Goal: Find specific page/section: Find specific page/section

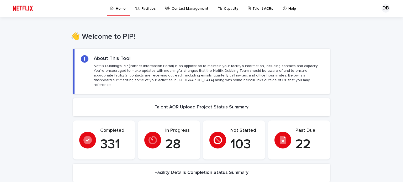
click at [253, 5] on p "Talent AORs" at bounding box center [263, 5] width 21 height 11
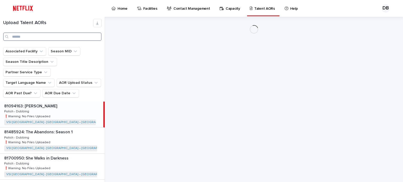
click at [24, 35] on input "Search" at bounding box center [52, 37] width 98 height 8
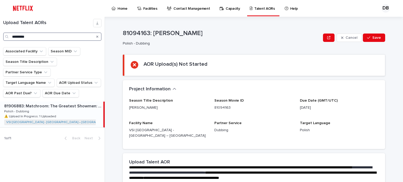
type input "*********"
click at [66, 109] on div "81906883: Matchroom: The Greatest Showmen: Season 1 81906883: Matchroom: The Gr…" at bounding box center [51, 115] width 103 height 26
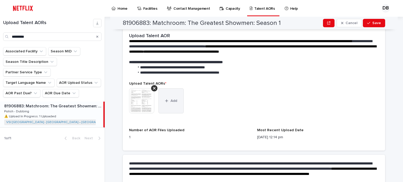
scroll to position [158, 0]
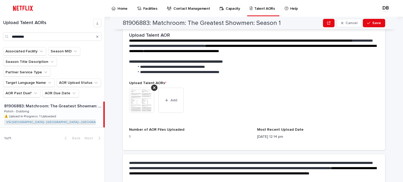
click at [143, 100] on img at bounding box center [141, 100] width 25 height 25
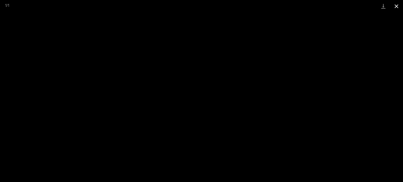
click at [396, 5] on button "Close gallery" at bounding box center [396, 6] width 13 height 12
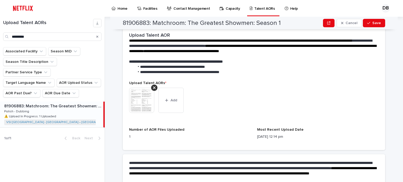
click at [98, 36] on div "Search" at bounding box center [97, 37] width 8 height 8
click at [98, 36] on icon "Search" at bounding box center [97, 37] width 2 height 2
click at [89, 39] on input "*********" at bounding box center [52, 37] width 98 height 8
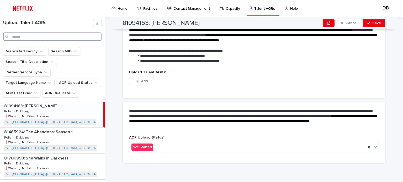
scroll to position [132, 0]
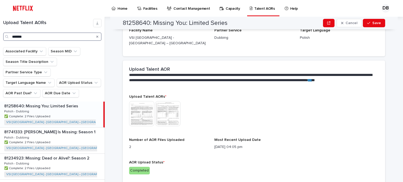
scroll to position [147, 0]
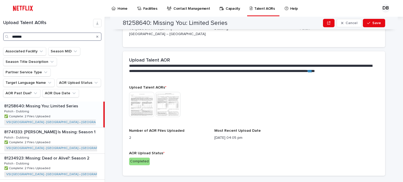
type input "*******"
click at [79, 155] on p "81234923: Missing: Dead or Alive?: Season 2" at bounding box center [47, 158] width 86 height 6
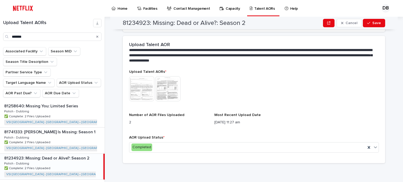
scroll to position [117, 0]
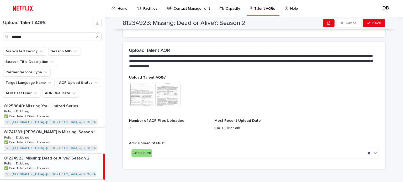
click at [142, 88] on img at bounding box center [141, 94] width 25 height 25
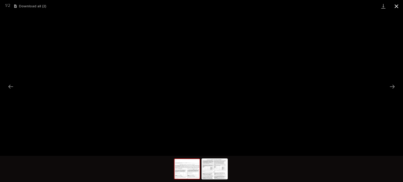
click at [398, 7] on button "Close gallery" at bounding box center [396, 6] width 13 height 12
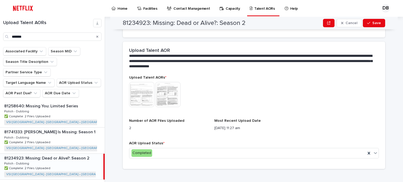
click at [171, 88] on img at bounding box center [167, 94] width 25 height 25
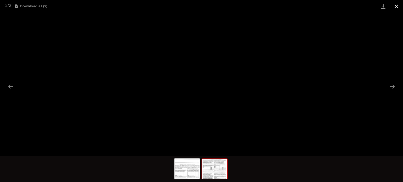
click at [393, 7] on button "Close gallery" at bounding box center [396, 6] width 13 height 12
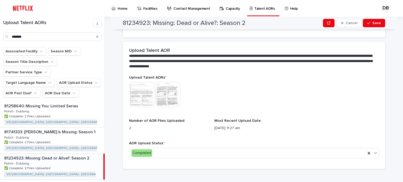
click at [97, 37] on icon "Search" at bounding box center [97, 37] width 2 height 2
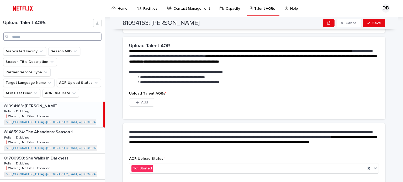
click at [71, 35] on input "Search" at bounding box center [52, 37] width 98 height 8
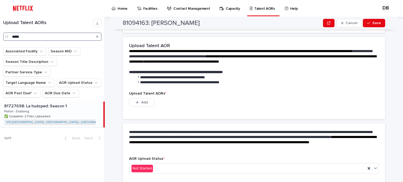
type input "*****"
click at [57, 102] on div "81727698: La huésped: Season 1 81727698: La huésped: Season 1 Polish - Dubbing …" at bounding box center [51, 115] width 103 height 26
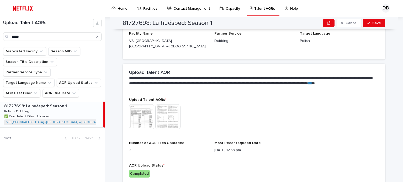
scroll to position [143, 0]
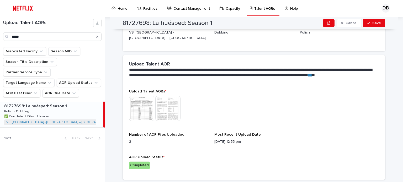
click at [147, 104] on img at bounding box center [141, 108] width 25 height 25
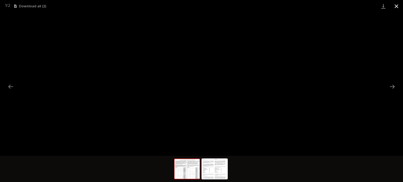
click at [397, 6] on button "Close gallery" at bounding box center [396, 6] width 13 height 12
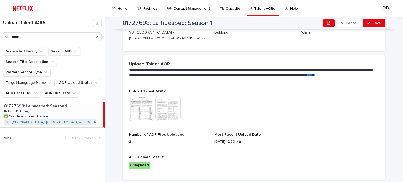
click at [163, 106] on img at bounding box center [167, 108] width 25 height 25
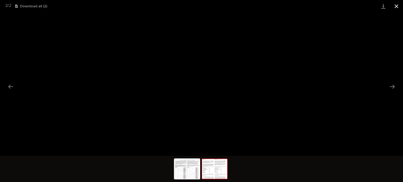
click at [394, 4] on button "Close gallery" at bounding box center [396, 6] width 13 height 12
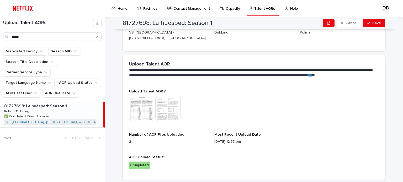
click at [98, 36] on div "Search" at bounding box center [97, 37] width 8 height 8
click at [96, 37] on icon "Search" at bounding box center [97, 36] width 2 height 3
click at [96, 37] on input "Search" at bounding box center [52, 37] width 98 height 8
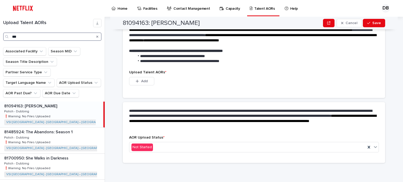
scroll to position [132, 0]
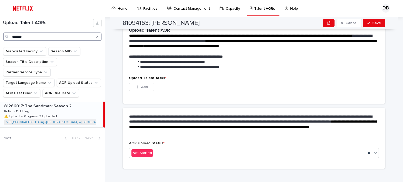
type input "*******"
click at [78, 102] on div "81266017: The Sandman: Season 2 81266017: The Sandman: Season 2 Polish - Dubbin…" at bounding box center [51, 115] width 103 height 26
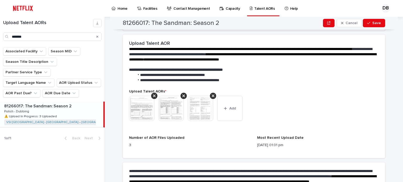
scroll to position [195, 0]
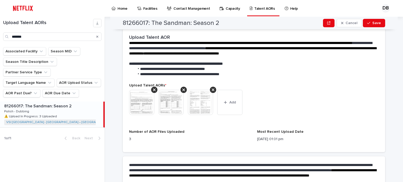
click at [137, 106] on img at bounding box center [141, 102] width 25 height 25
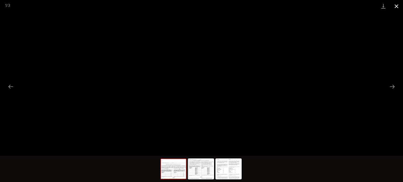
click at [396, 7] on button "Close gallery" at bounding box center [396, 6] width 13 height 12
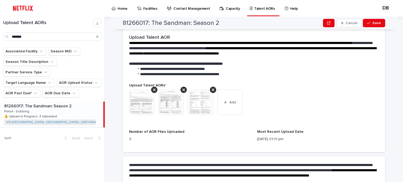
click at [199, 90] on img at bounding box center [200, 102] width 25 height 25
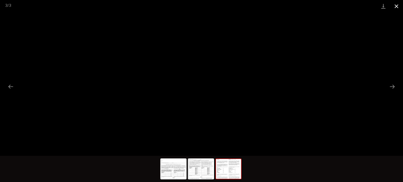
click at [397, 5] on button "Close gallery" at bounding box center [396, 6] width 13 height 12
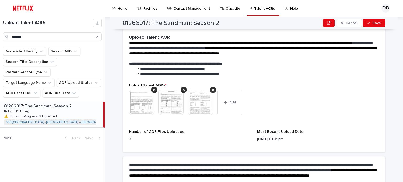
click at [96, 37] on div "Search" at bounding box center [97, 37] width 8 height 8
click at [97, 37] on icon "Search" at bounding box center [97, 37] width 2 height 2
click at [86, 36] on input "Search" at bounding box center [52, 37] width 98 height 8
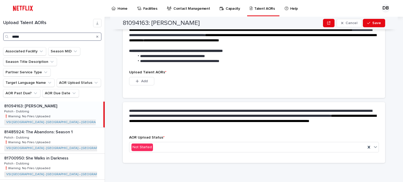
scroll to position [132, 0]
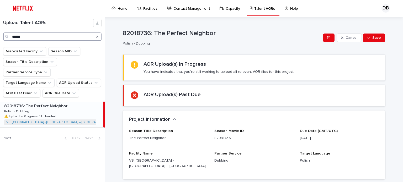
type input "******"
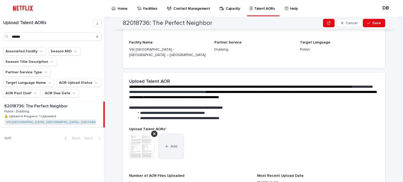
scroll to position [131, 0]
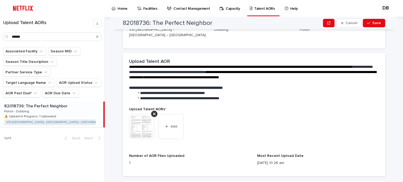
click at [145, 124] on img at bounding box center [141, 126] width 25 height 25
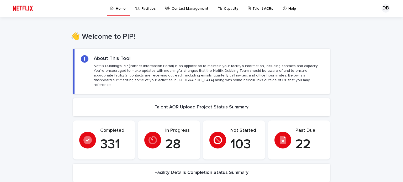
click at [255, 4] on p "Talent AORs" at bounding box center [263, 5] width 21 height 11
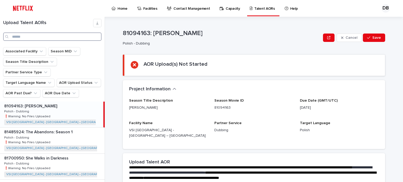
click at [25, 36] on input "Search" at bounding box center [52, 37] width 98 height 8
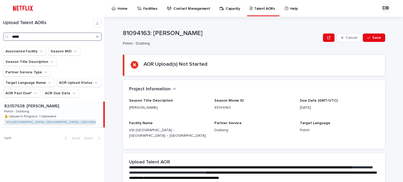
type input "*****"
click at [53, 114] on p "⚠️ Upload In Progress: 1 Uploaded" at bounding box center [30, 116] width 53 height 5
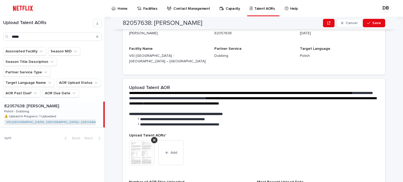
scroll to position [184, 0]
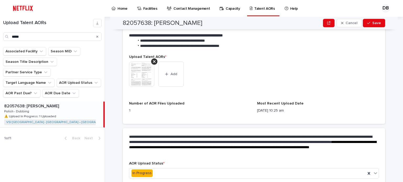
click at [140, 71] on img at bounding box center [141, 74] width 25 height 25
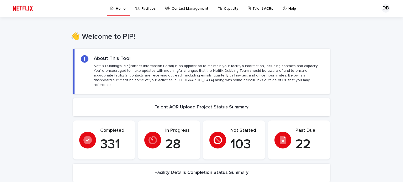
click at [253, 9] on p "Talent AORs" at bounding box center [263, 5] width 21 height 11
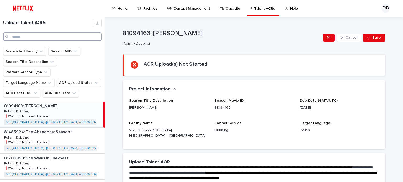
click at [49, 37] on input "Search" at bounding box center [52, 37] width 98 height 8
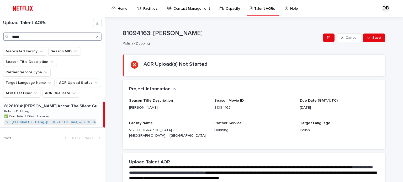
type input "*****"
click at [49, 102] on div "81281014: Saare Jahan Se Accha: The Silent Guardians: Season 1 81281014: Saare …" at bounding box center [51, 115] width 103 height 26
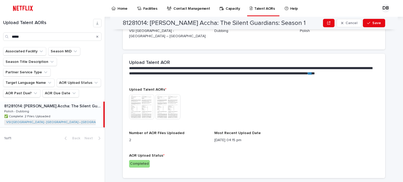
scroll to position [152, 0]
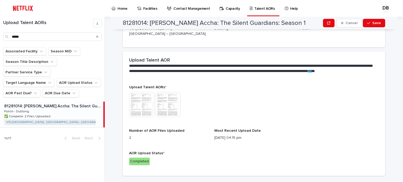
click at [143, 98] on img at bounding box center [141, 104] width 25 height 25
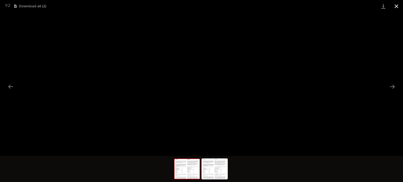
click at [398, 7] on button "Close gallery" at bounding box center [396, 6] width 13 height 12
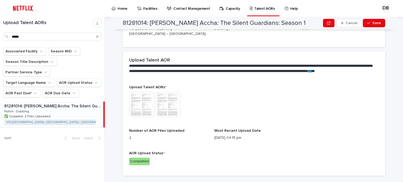
click at [164, 93] on img at bounding box center [167, 104] width 25 height 25
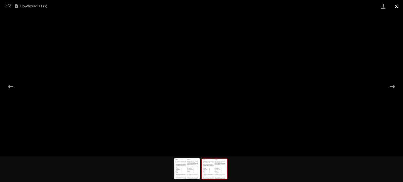
click at [399, 4] on button "Close gallery" at bounding box center [396, 6] width 13 height 12
